Goal: Task Accomplishment & Management: Complete application form

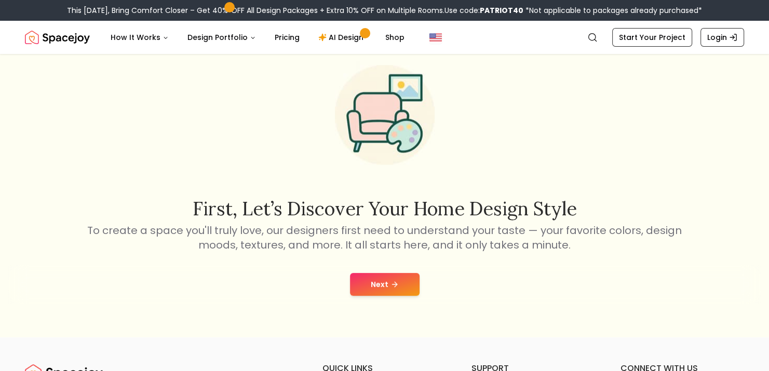
scroll to position [48, 0]
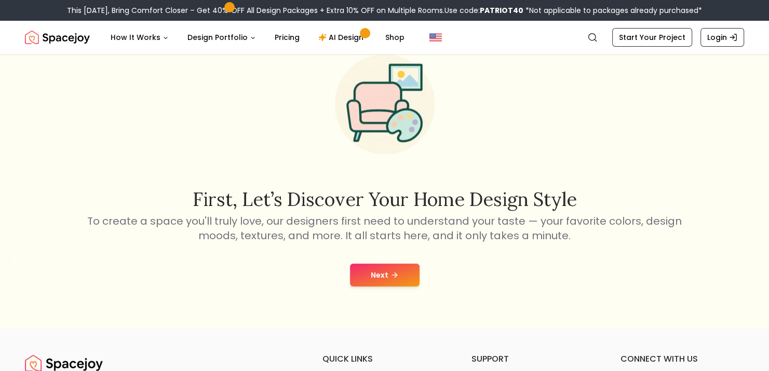
click at [404, 280] on button "Next" at bounding box center [385, 275] width 70 height 23
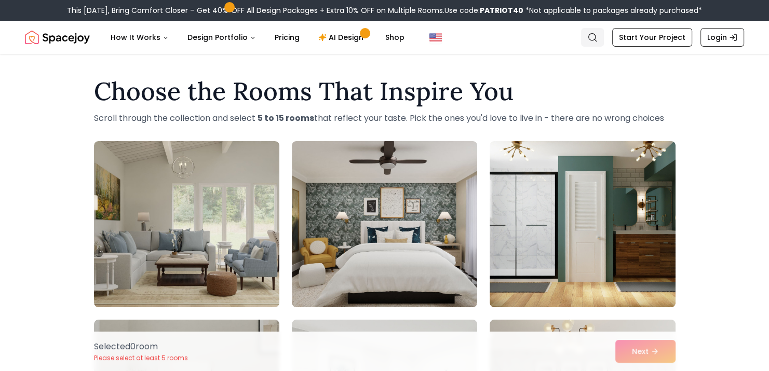
click at [589, 33] on icon "Global" at bounding box center [592, 37] width 10 height 10
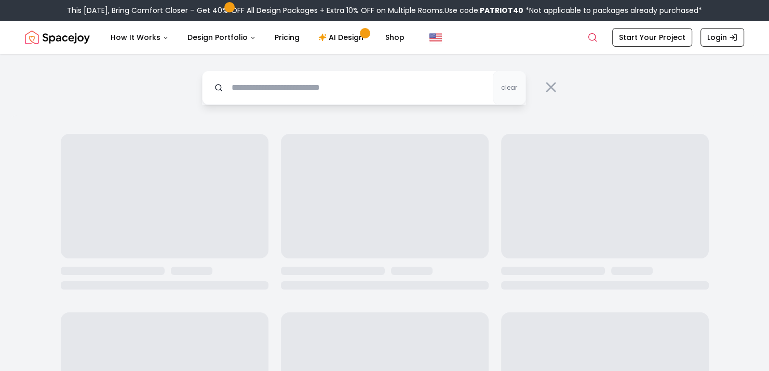
click at [259, 89] on input "text" at bounding box center [364, 88] width 324 height 34
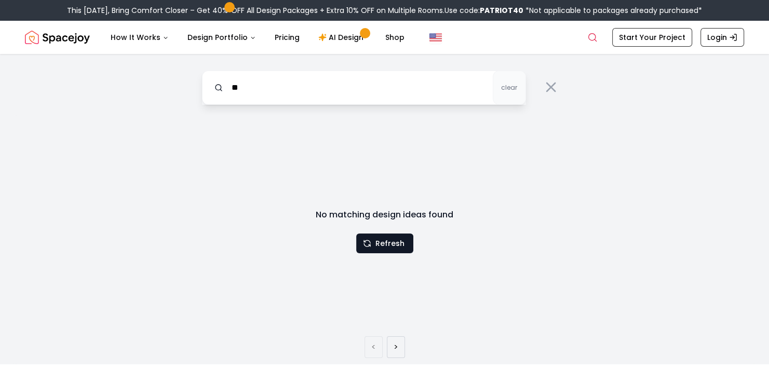
type input "*"
type input "**********"
click at [544, 85] on icon at bounding box center [551, 87] width 17 height 17
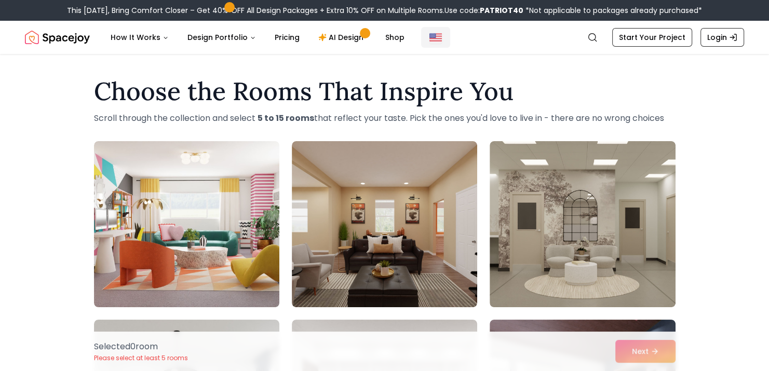
click at [430, 37] on img "Global" at bounding box center [435, 37] width 12 height 12
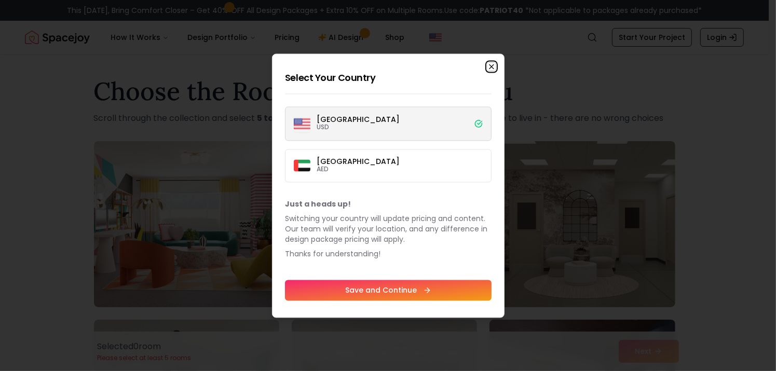
click at [491, 66] on icon "button" at bounding box center [492, 66] width 4 height 4
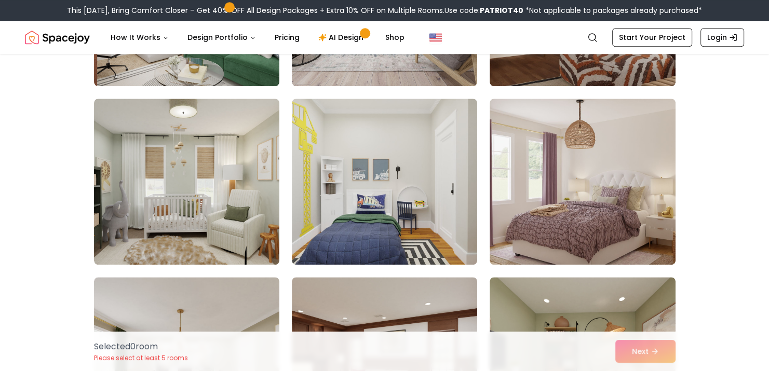
scroll to position [907, 0]
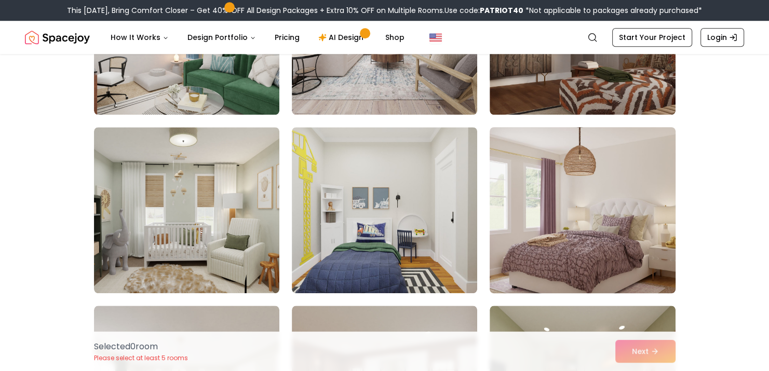
click at [584, 240] on img at bounding box center [582, 210] width 195 height 174
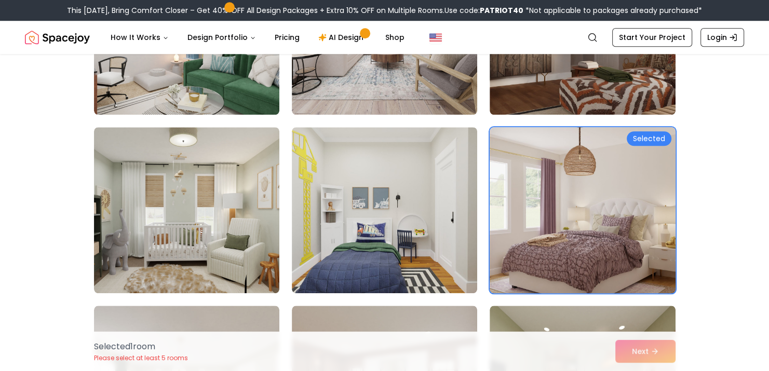
click at [470, 238] on img at bounding box center [384, 210] width 185 height 166
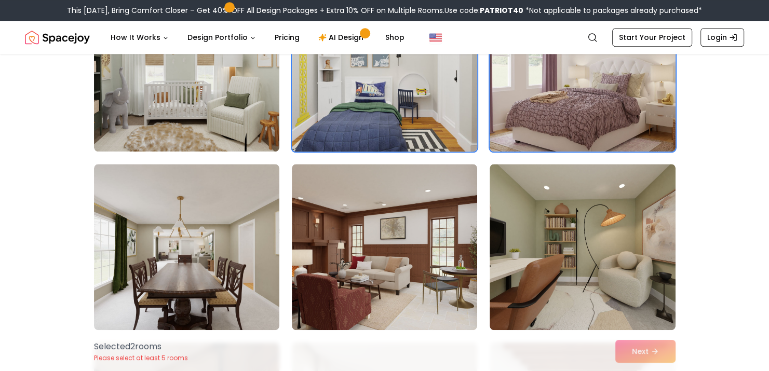
scroll to position [1051, 0]
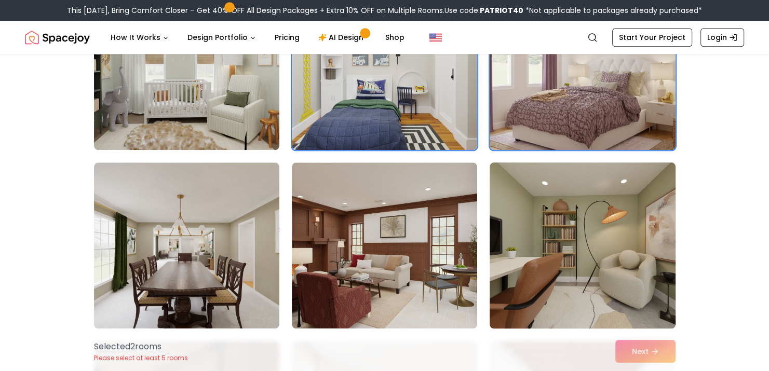
click at [491, 264] on img at bounding box center [582, 245] width 195 height 174
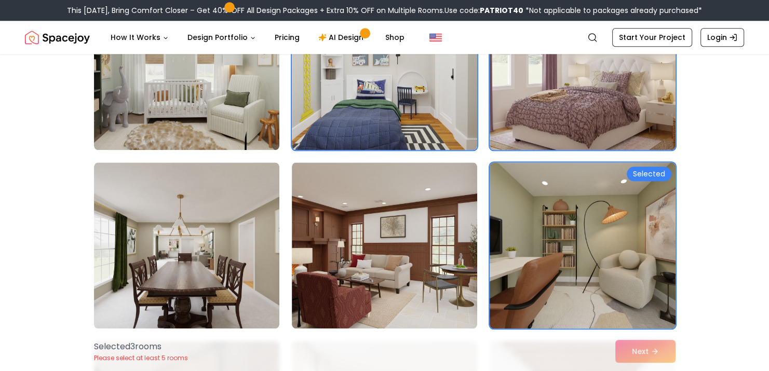
click at [557, 258] on img at bounding box center [582, 245] width 195 height 174
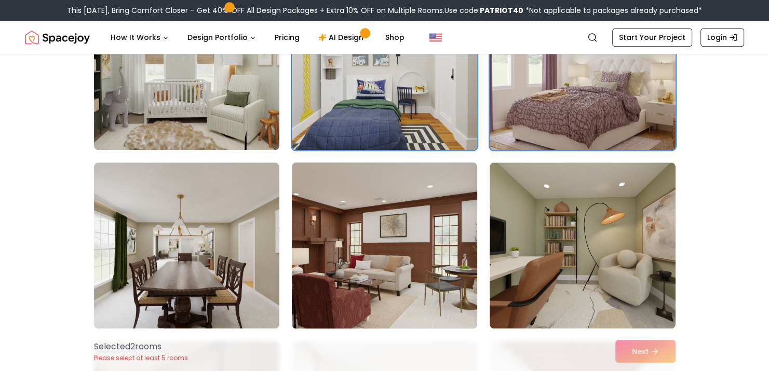
click at [429, 287] on img at bounding box center [384, 245] width 195 height 174
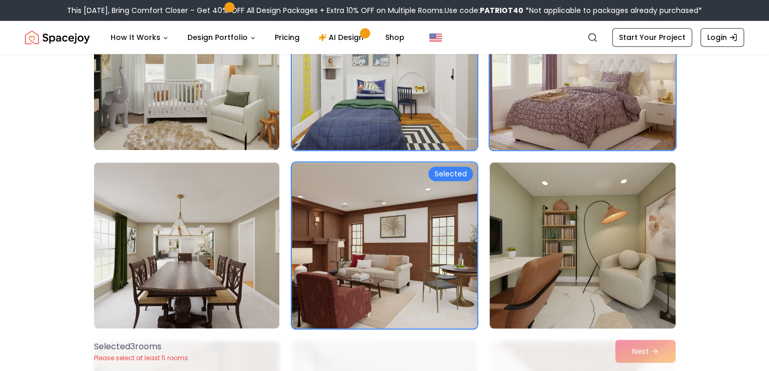
click at [572, 262] on img at bounding box center [582, 245] width 195 height 174
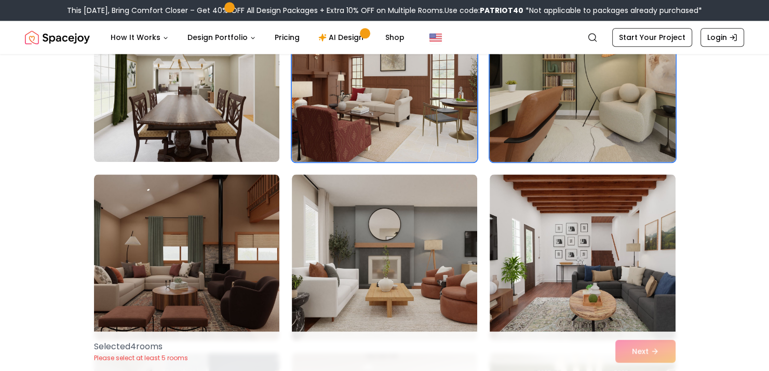
scroll to position [1238, 0]
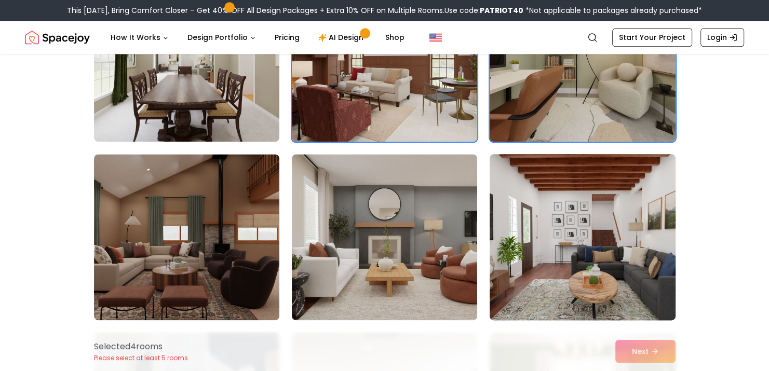
click at [583, 252] on img at bounding box center [582, 237] width 195 height 174
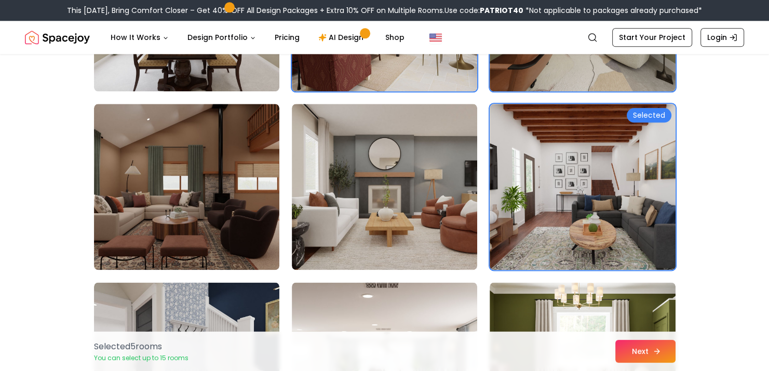
click at [657, 349] on icon at bounding box center [658, 351] width 3 height 5
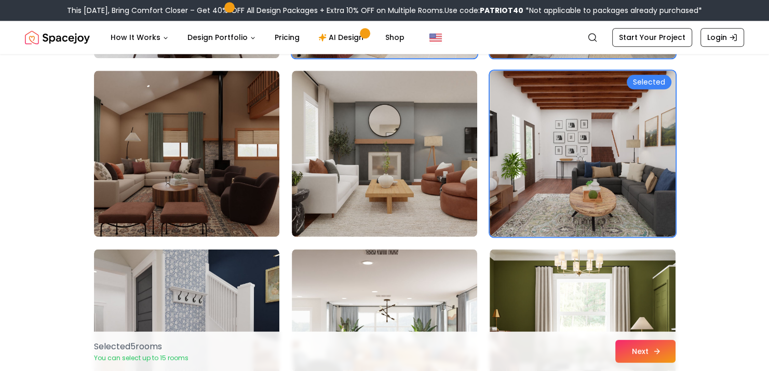
scroll to position [1288, 0]
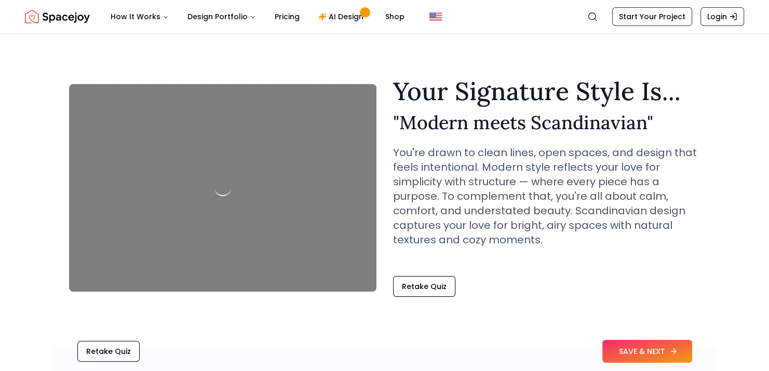
click at [663, 352] on button "SAVE & NEXT" at bounding box center [647, 351] width 90 height 23
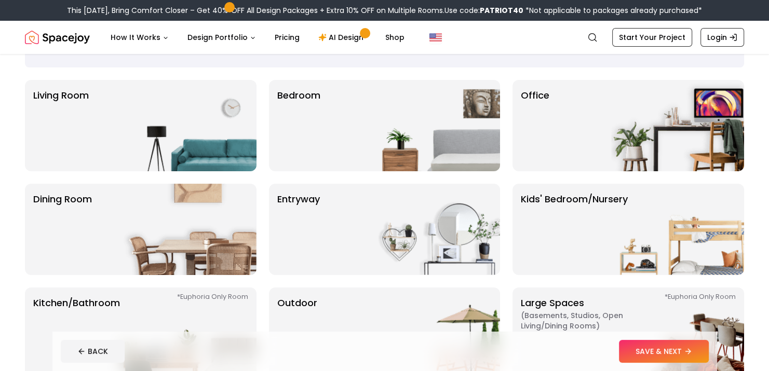
scroll to position [67, 0]
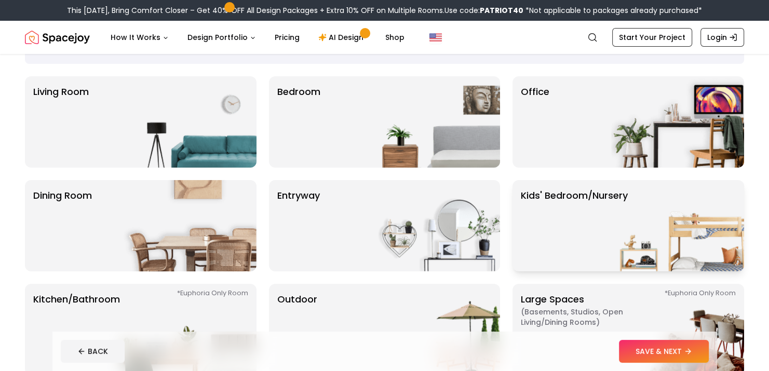
click at [636, 267] on img at bounding box center [677, 225] width 133 height 91
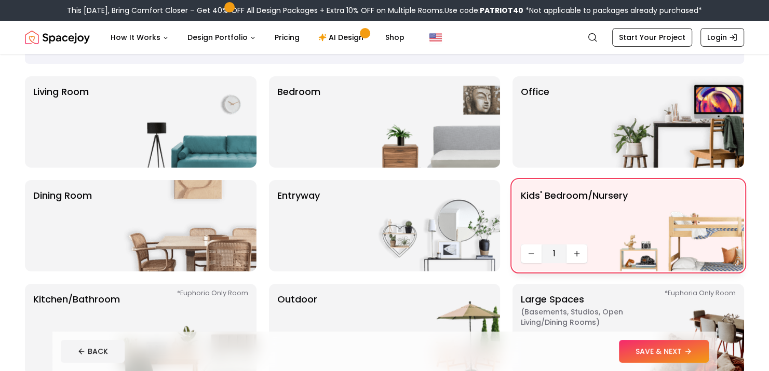
click at [673, 224] on img at bounding box center [677, 225] width 133 height 91
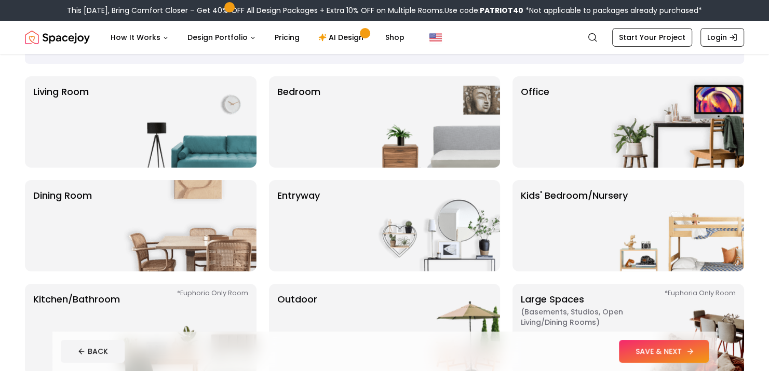
click at [655, 355] on button "SAVE & NEXT" at bounding box center [664, 351] width 90 height 23
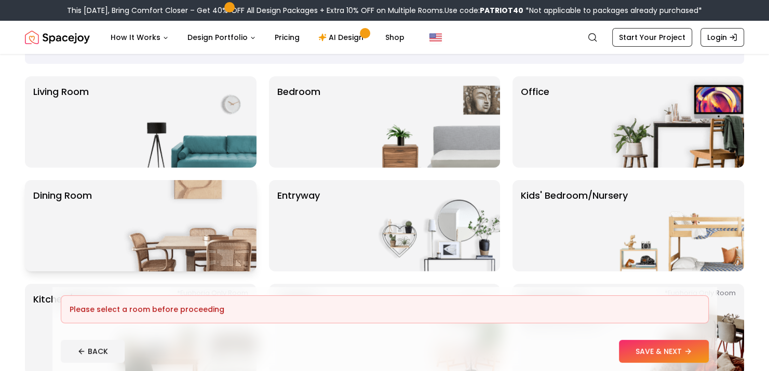
click at [158, 254] on img at bounding box center [190, 225] width 133 height 91
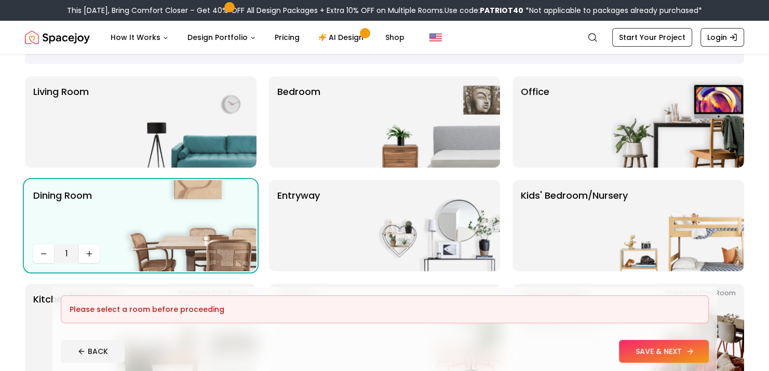
click at [681, 348] on button "SAVE & NEXT" at bounding box center [664, 351] width 90 height 23
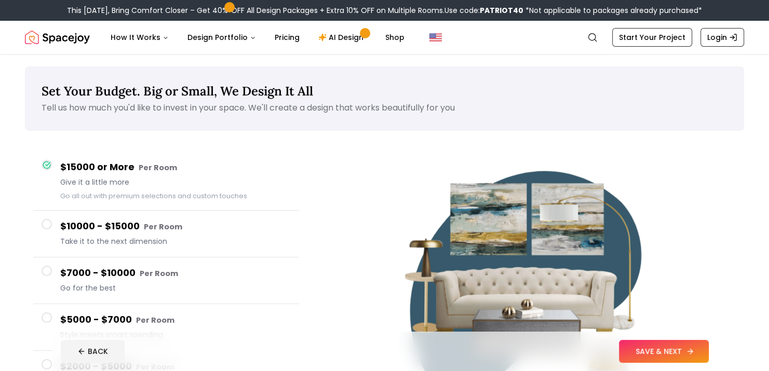
click at [669, 348] on button "SAVE & NEXT" at bounding box center [664, 351] width 90 height 23
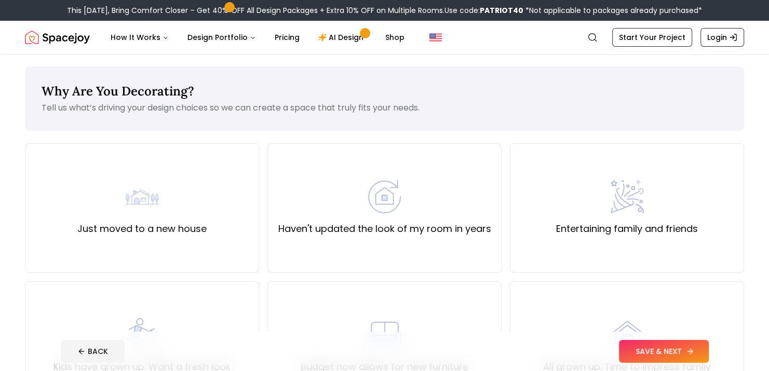
click at [663, 350] on button "SAVE & NEXT" at bounding box center [664, 351] width 90 height 23
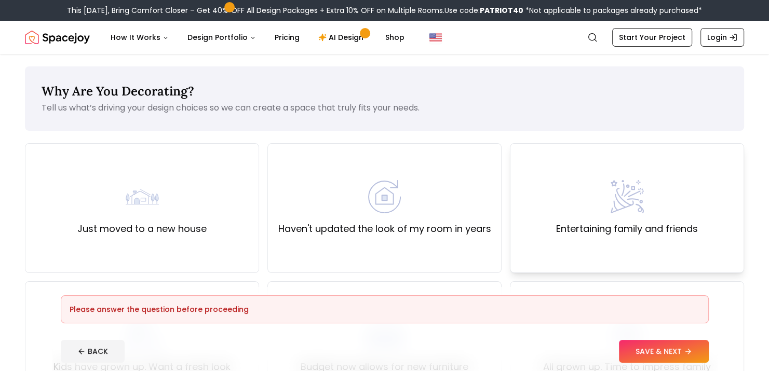
click at [649, 246] on div "Entertaining family and friends" at bounding box center [627, 208] width 234 height 130
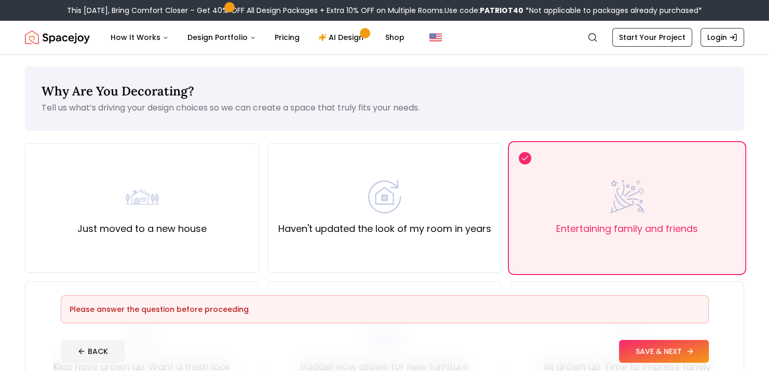
click at [665, 351] on button "SAVE & NEXT" at bounding box center [664, 351] width 90 height 23
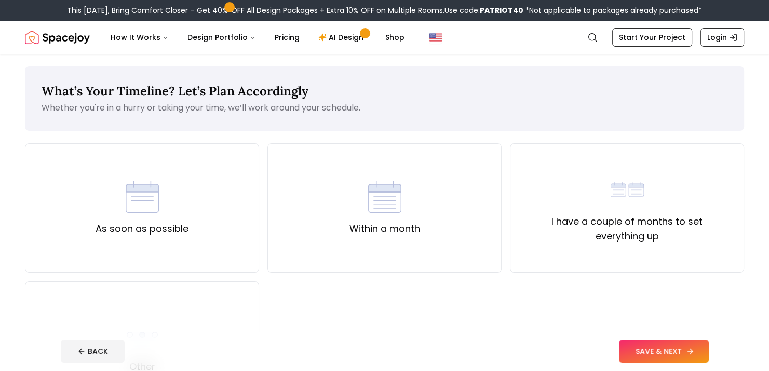
click at [661, 351] on button "SAVE & NEXT" at bounding box center [664, 351] width 90 height 23
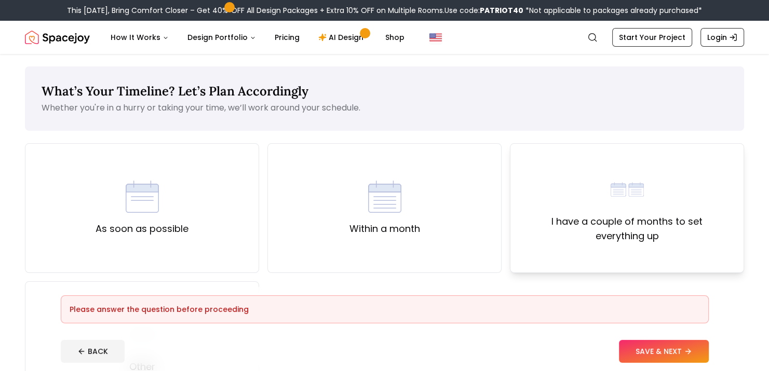
click at [653, 233] on label "I have a couple of months to set everything up" at bounding box center [627, 228] width 217 height 29
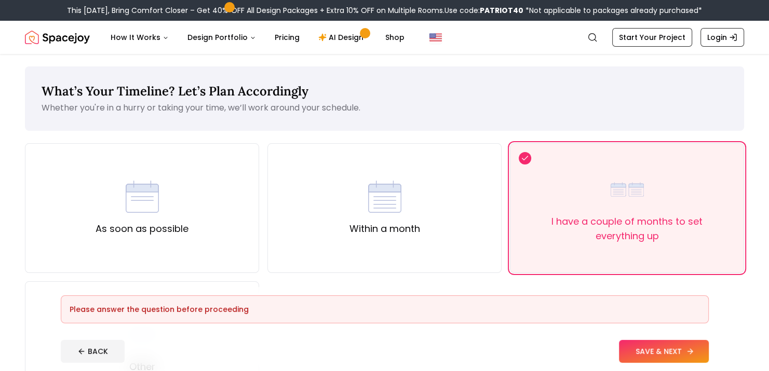
click at [657, 360] on button "SAVE & NEXT" at bounding box center [664, 351] width 90 height 23
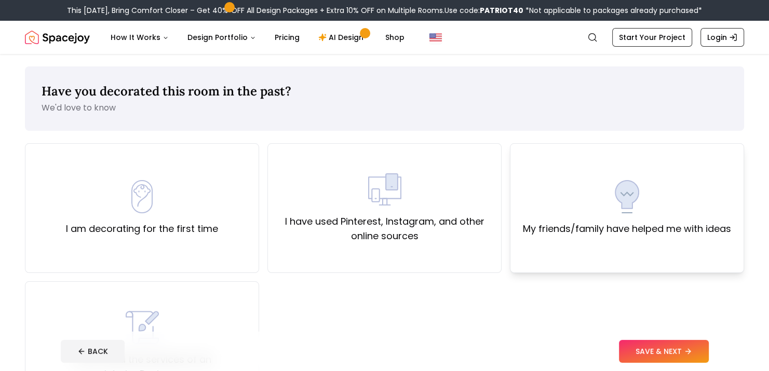
click at [647, 239] on div "My friends/family have helped me with ideas" at bounding box center [627, 208] width 234 height 130
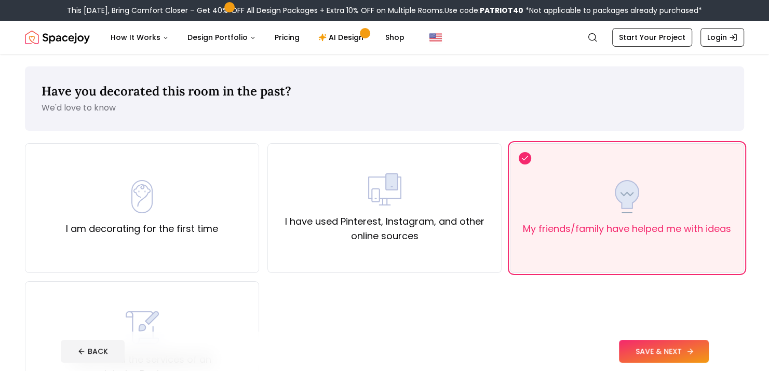
click at [666, 357] on button "SAVE & NEXT" at bounding box center [664, 351] width 90 height 23
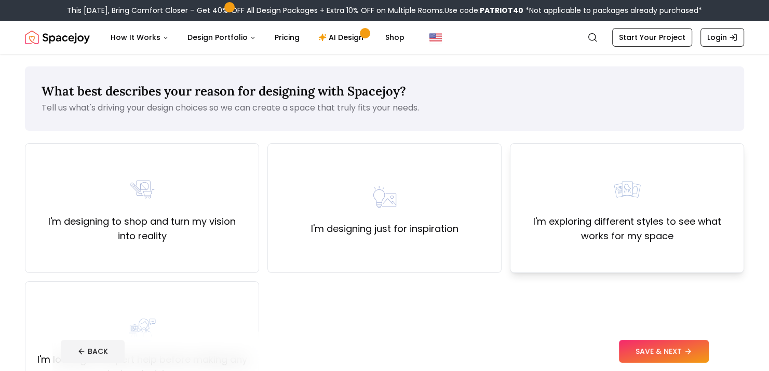
click at [652, 237] on label "I'm exploring different styles to see what works for my space" at bounding box center [627, 228] width 217 height 29
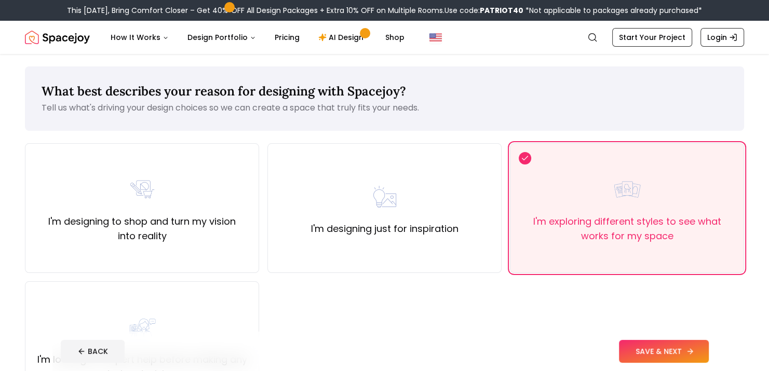
click at [661, 350] on button "SAVE & NEXT" at bounding box center [664, 351] width 90 height 23
